Goal: Information Seeking & Learning: Learn about a topic

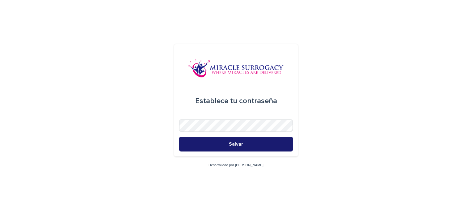
click at [246, 145] on button "Salvar" at bounding box center [236, 144] width 114 height 15
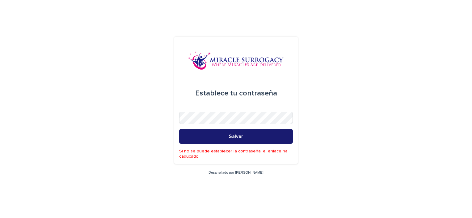
click at [241, 140] on button "Salvar" at bounding box center [236, 136] width 114 height 15
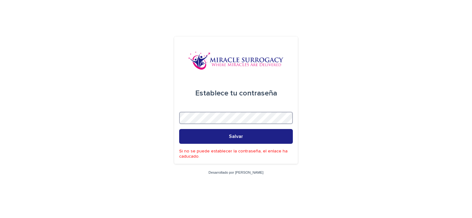
click at [175, 115] on div "Establece tu contraseña Salvar Si no se puede establecer la contraseña, el enla…" at bounding box center [235, 101] width 123 height 128
click at [267, 77] on form "Establece tu contraseña Salvar Si no se puede establecer la contraseña, el enla…" at bounding box center [236, 101] width 114 height 118
click at [231, 173] on link "Desarrollado por [PERSON_NAME]" at bounding box center [235, 173] width 55 height 4
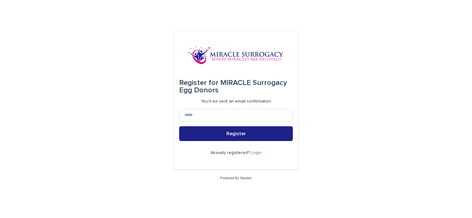
click at [254, 154] on link "Login" at bounding box center [256, 153] width 11 height 4
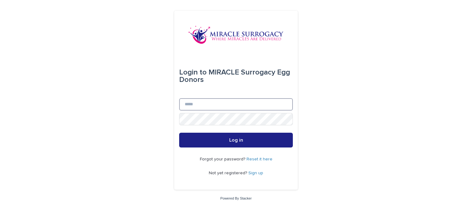
click at [192, 106] on input "Email" at bounding box center [236, 104] width 114 height 12
type input "**********"
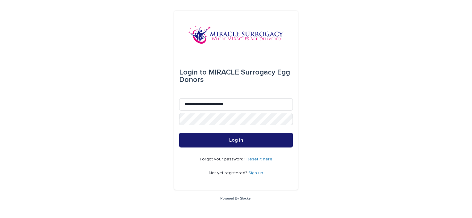
click at [249, 142] on button "Log in" at bounding box center [236, 140] width 114 height 15
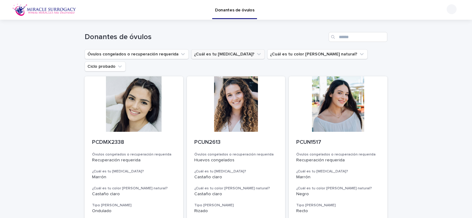
click at [223, 53] on button "¿Cuál es tu color de ojos?" at bounding box center [227, 54] width 73 height 10
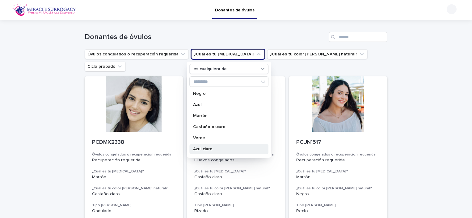
click at [193, 149] on p "Azul claro" at bounding box center [225, 149] width 65 height 4
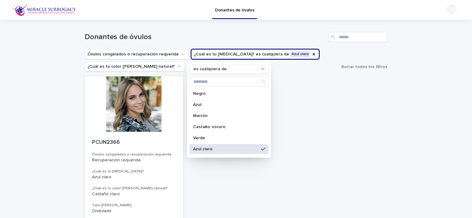
click at [304, 147] on div "PCUN2366 Óvulos congelados o recuperación requerida Recuperación requerida ¿Cuá…" at bounding box center [236, 183] width 302 height 213
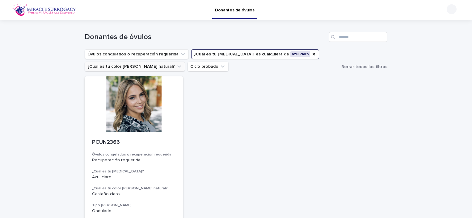
click at [176, 69] on icon "¿Cuál es tu color de cabello natural?" at bounding box center [179, 67] width 6 height 6
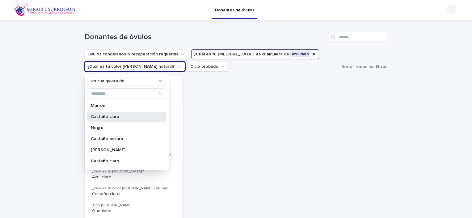
click at [119, 116] on p "Castaño claro" at bounding box center [123, 117] width 65 height 4
click at [256, 118] on div "PCUN2366 Óvulos congelados o recuperación requerida Recuperación requerida ¿Cuá…" at bounding box center [236, 183] width 302 height 213
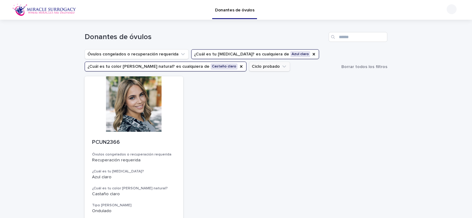
click at [281, 68] on icon "Ciclo probado" at bounding box center [284, 67] width 6 height 6
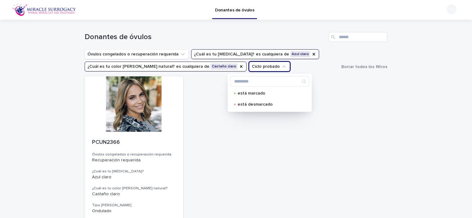
click at [198, 106] on div "PCUN2366 Óvulos congelados o recuperación requerida Recuperación requerida ¿Cuá…" at bounding box center [236, 183] width 302 height 213
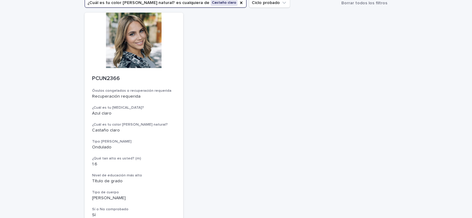
scroll to position [42, 0]
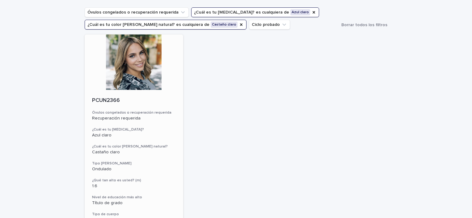
click at [111, 101] on p "PCUN2366" at bounding box center [134, 101] width 84 height 7
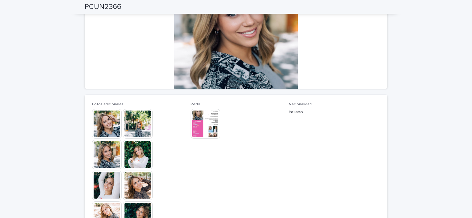
scroll to position [123, 0]
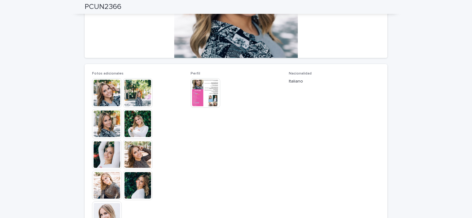
click at [105, 98] on img at bounding box center [107, 93] width 30 height 30
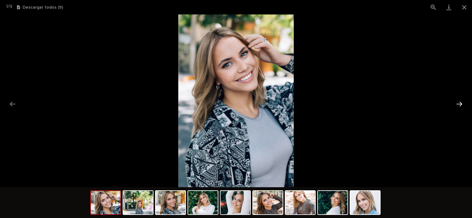
click at [457, 105] on button "Siguiente diapositiva" at bounding box center [458, 104] width 13 height 12
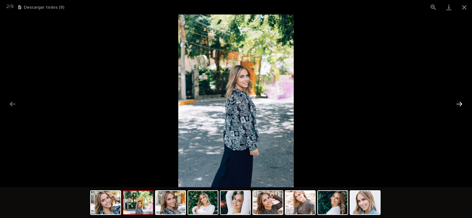
click at [457, 105] on button "Siguiente diapositiva" at bounding box center [458, 104] width 13 height 12
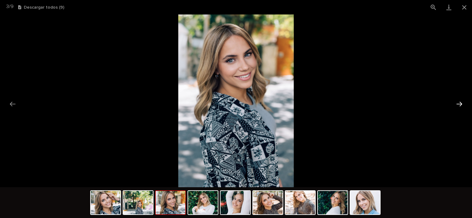
click at [457, 105] on button "Siguiente diapositiva" at bounding box center [458, 104] width 13 height 12
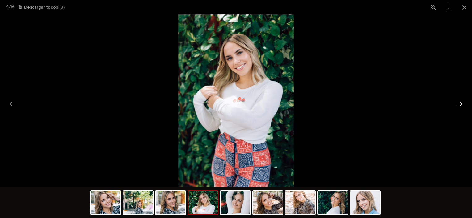
click at [457, 105] on button "Siguiente diapositiva" at bounding box center [458, 104] width 13 height 12
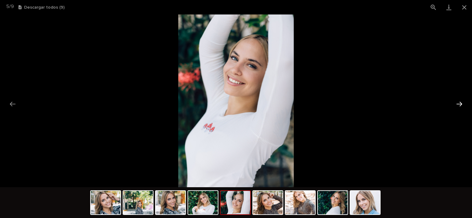
click at [457, 105] on button "Siguiente diapositiva" at bounding box center [458, 104] width 13 height 12
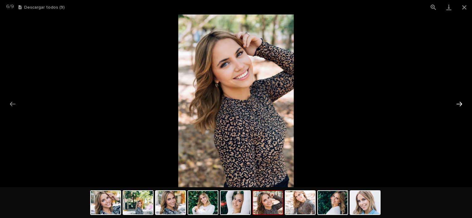
click at [457, 105] on button "Siguiente diapositiva" at bounding box center [458, 104] width 13 height 12
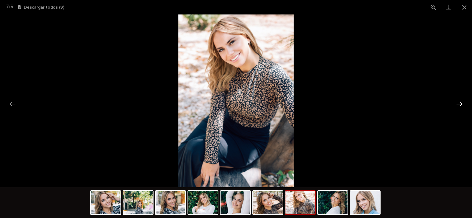
click at [457, 105] on button "Siguiente diapositiva" at bounding box center [458, 104] width 13 height 12
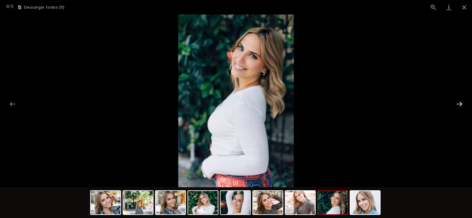
click at [457, 105] on button "Siguiente diapositiva" at bounding box center [458, 104] width 13 height 12
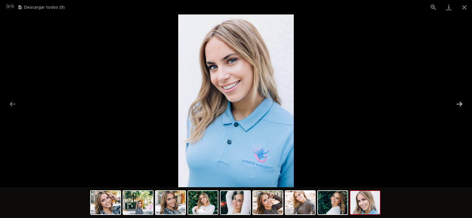
click at [457, 105] on button "Siguiente diapositiva" at bounding box center [458, 104] width 13 height 12
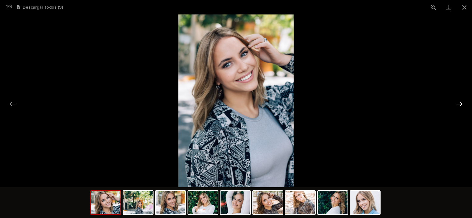
click at [457, 105] on button "Siguiente diapositiva" at bounding box center [458, 104] width 13 height 12
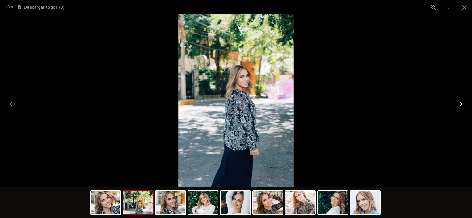
click at [457, 105] on button "Siguiente diapositiva" at bounding box center [458, 104] width 13 height 12
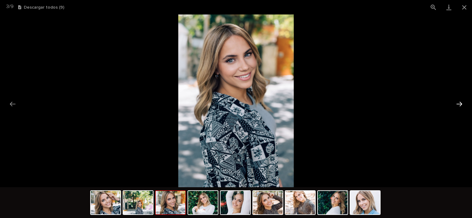
click at [457, 105] on button "Siguiente diapositiva" at bounding box center [458, 104] width 13 height 12
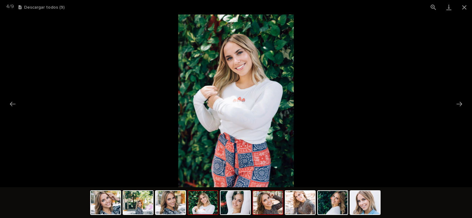
click at [263, 201] on img at bounding box center [268, 202] width 30 height 23
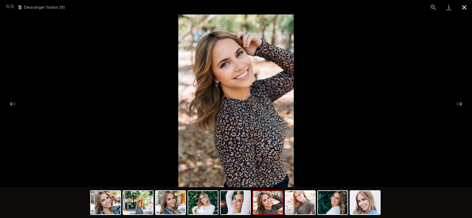
click at [460, 9] on button "Cerrar galería" at bounding box center [463, 7] width 15 height 15
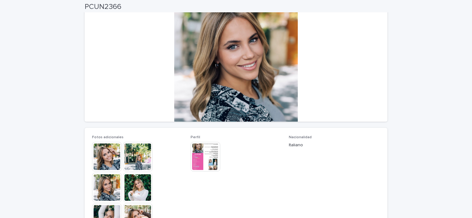
scroll to position [0, 0]
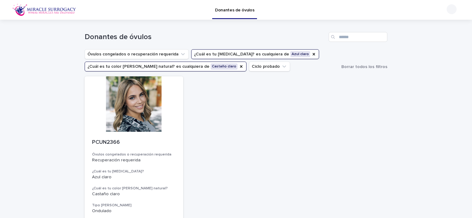
click at [206, 68] on button "¿Cuál es tu color de cabello natural? es cualquiera de Castaño claro" at bounding box center [166, 67] width 162 height 10
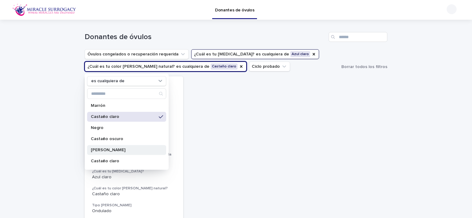
click at [99, 151] on p "Rubio" at bounding box center [123, 150] width 65 height 4
click at [283, 121] on div "PCUN2366 Óvulos congelados o recuperación requerida Recuperación requerida ¿Cuá…" at bounding box center [236, 183] width 302 height 213
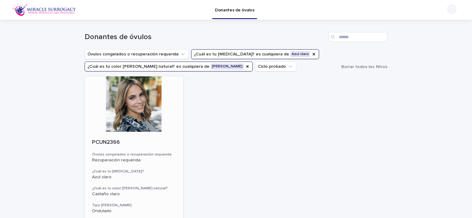
click at [137, 116] on div at bounding box center [134, 105] width 98 height 56
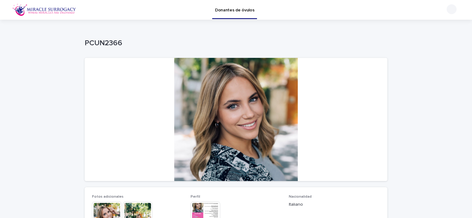
click at [239, 116] on div at bounding box center [236, 119] width 302 height 123
drag, startPoint x: 239, startPoint y: 116, endPoint x: 210, endPoint y: 105, distance: 31.9
click at [210, 105] on div at bounding box center [236, 119] width 302 height 123
